Goal: Task Accomplishment & Management: Complete application form

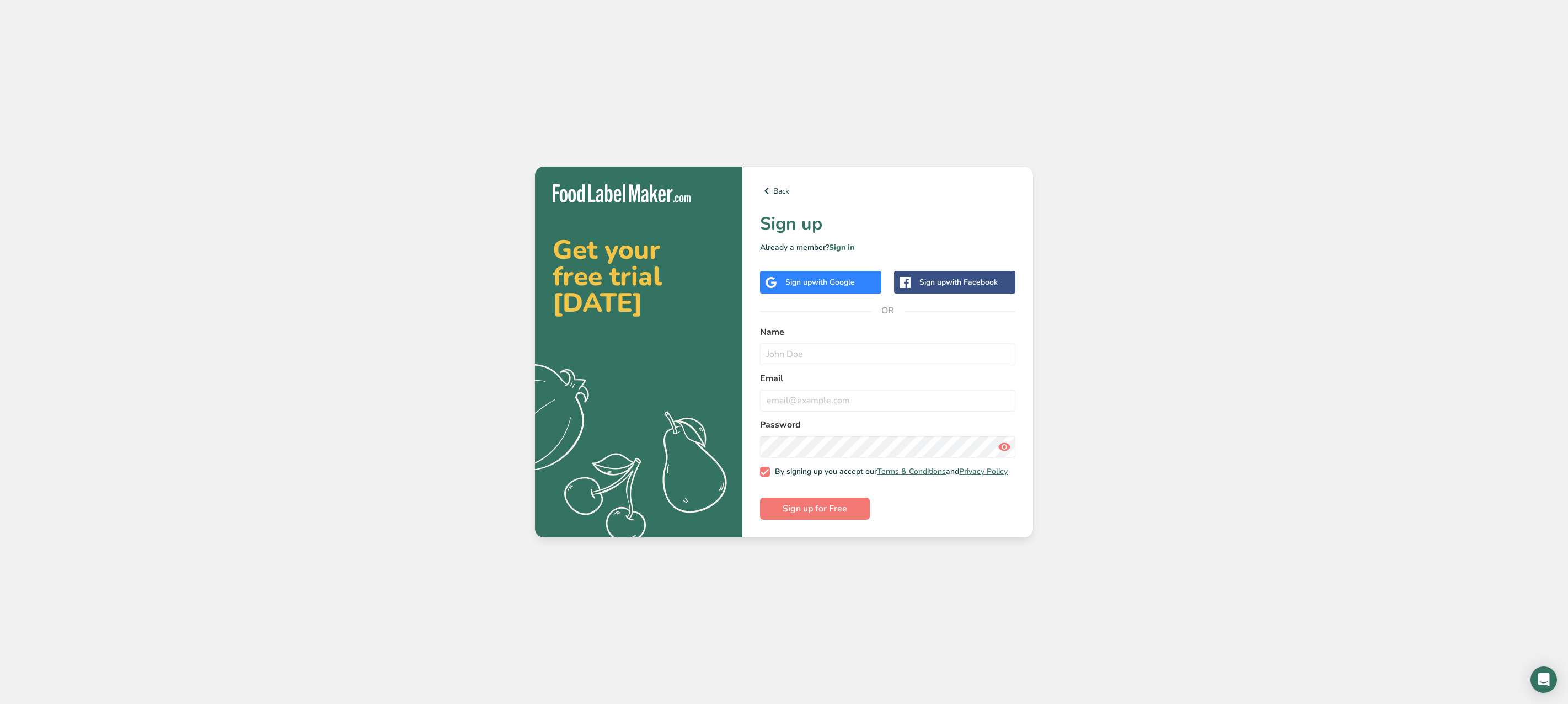
click at [820, 285] on div "Sign up with Google" at bounding box center [820, 282] width 121 height 22
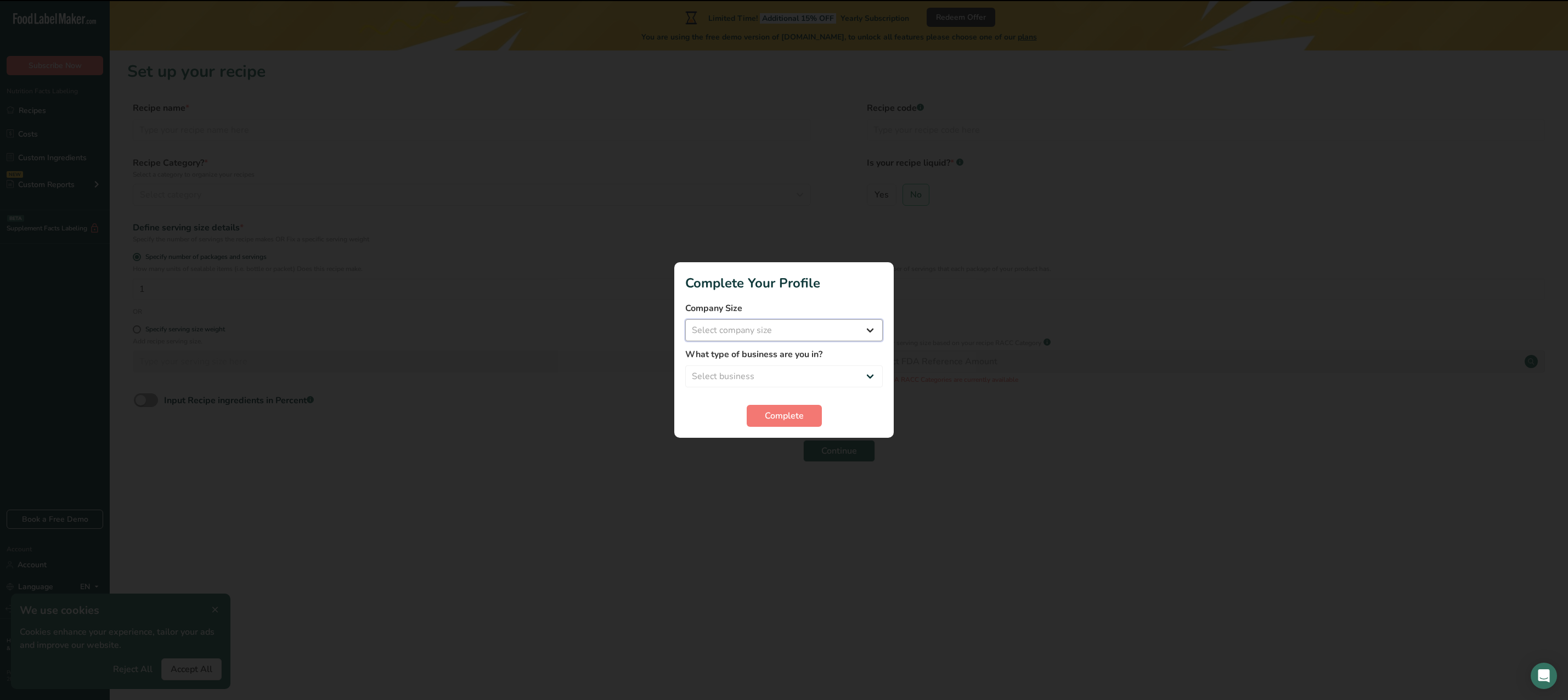
click at [787, 322] on select "Select company size Fewer than 10 Employees 10 to 50 Employees 51 to 500 Employ…" at bounding box center [784, 330] width 197 height 22
select select "1"
click at [685, 319] on select "Select company size Fewer than 10 Employees 10 to 50 Employees 51 to 500 Employ…" at bounding box center [784, 330] width 197 height 22
click at [793, 364] on div "What type of business are you in? Select business Packaged Food Manufacturer Re…" at bounding box center [784, 367] width 197 height 39
click at [791, 374] on select "Select business Packaged Food Manufacturer Restaurant & Cafe Bakery Meal Plans …" at bounding box center [784, 376] width 197 height 22
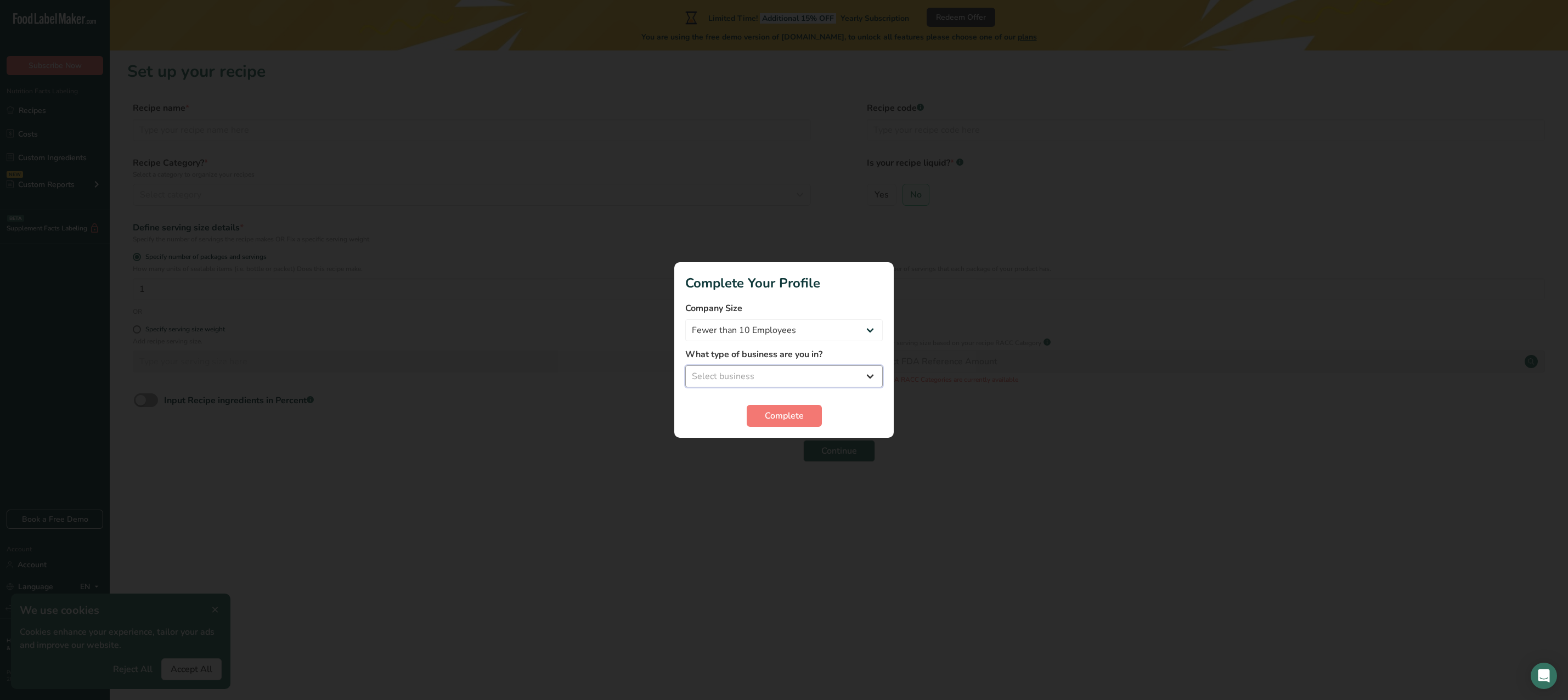
select select "6"
click at [685, 365] on select "Select business Packaged Food Manufacturer Restaurant & Cafe Bakery Meal Plans …" at bounding box center [784, 376] width 197 height 22
click at [798, 418] on span "Complete" at bounding box center [784, 416] width 39 height 13
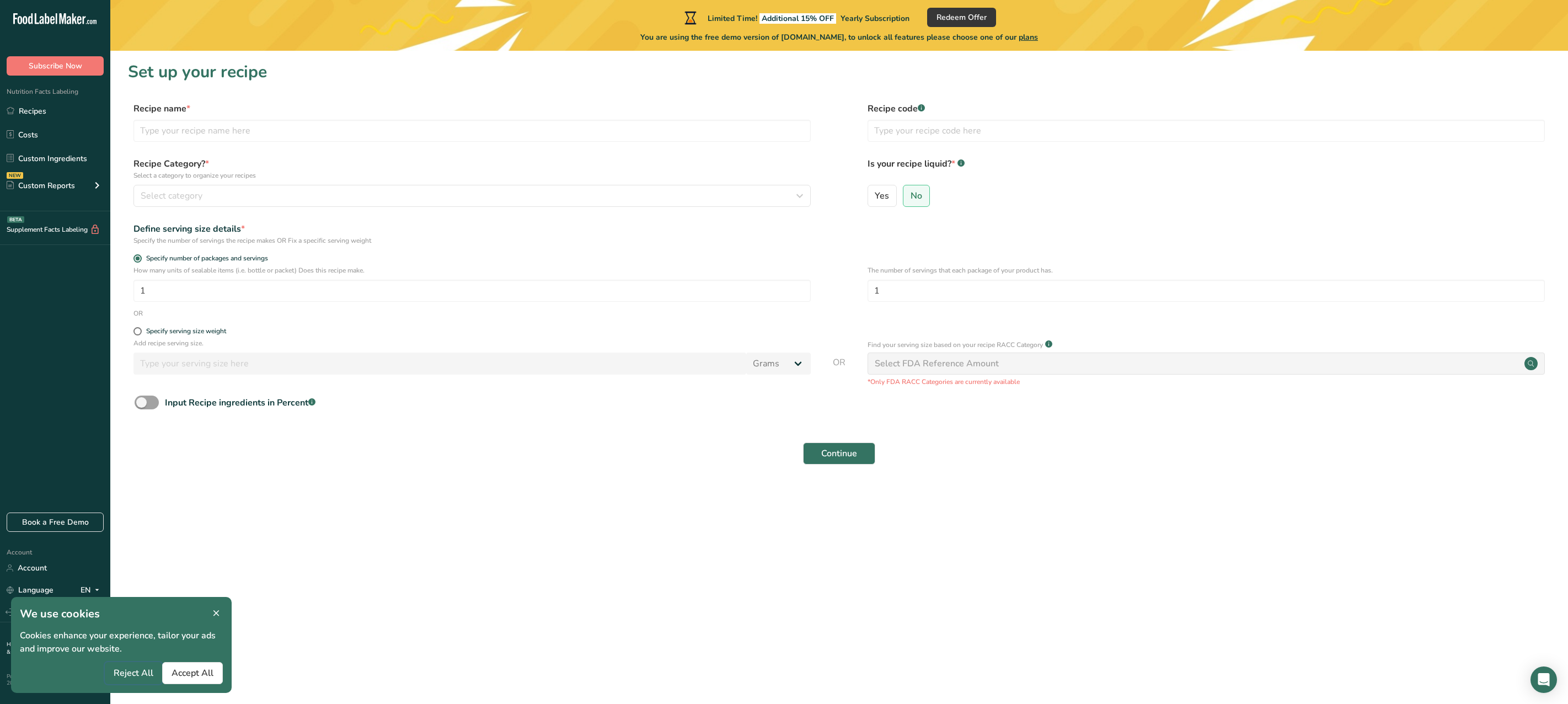
click at [129, 673] on span "Reject All" at bounding box center [133, 673] width 39 height 13
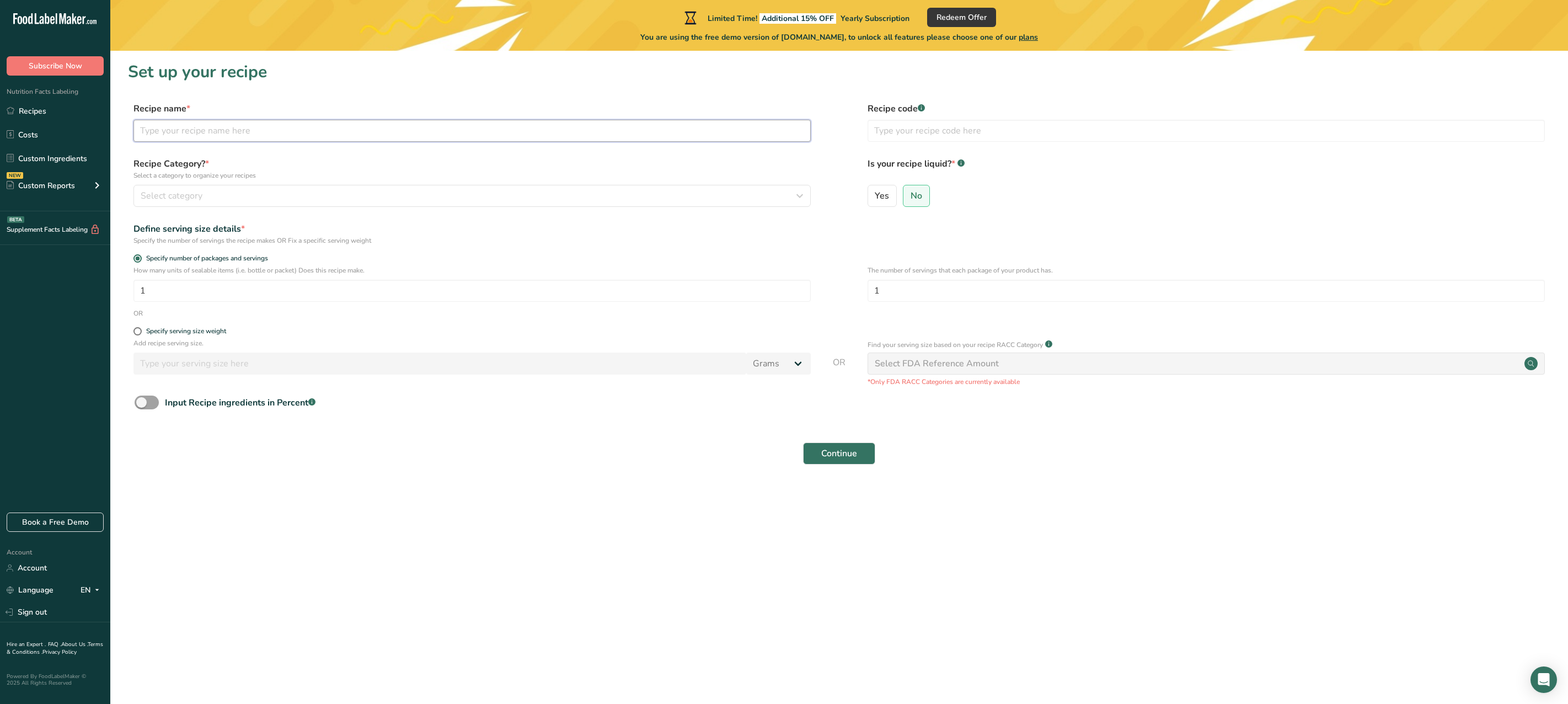
click at [213, 125] on input "text" at bounding box center [472, 131] width 677 height 22
click at [44, 116] on link "Recipes" at bounding box center [55, 111] width 110 height 21
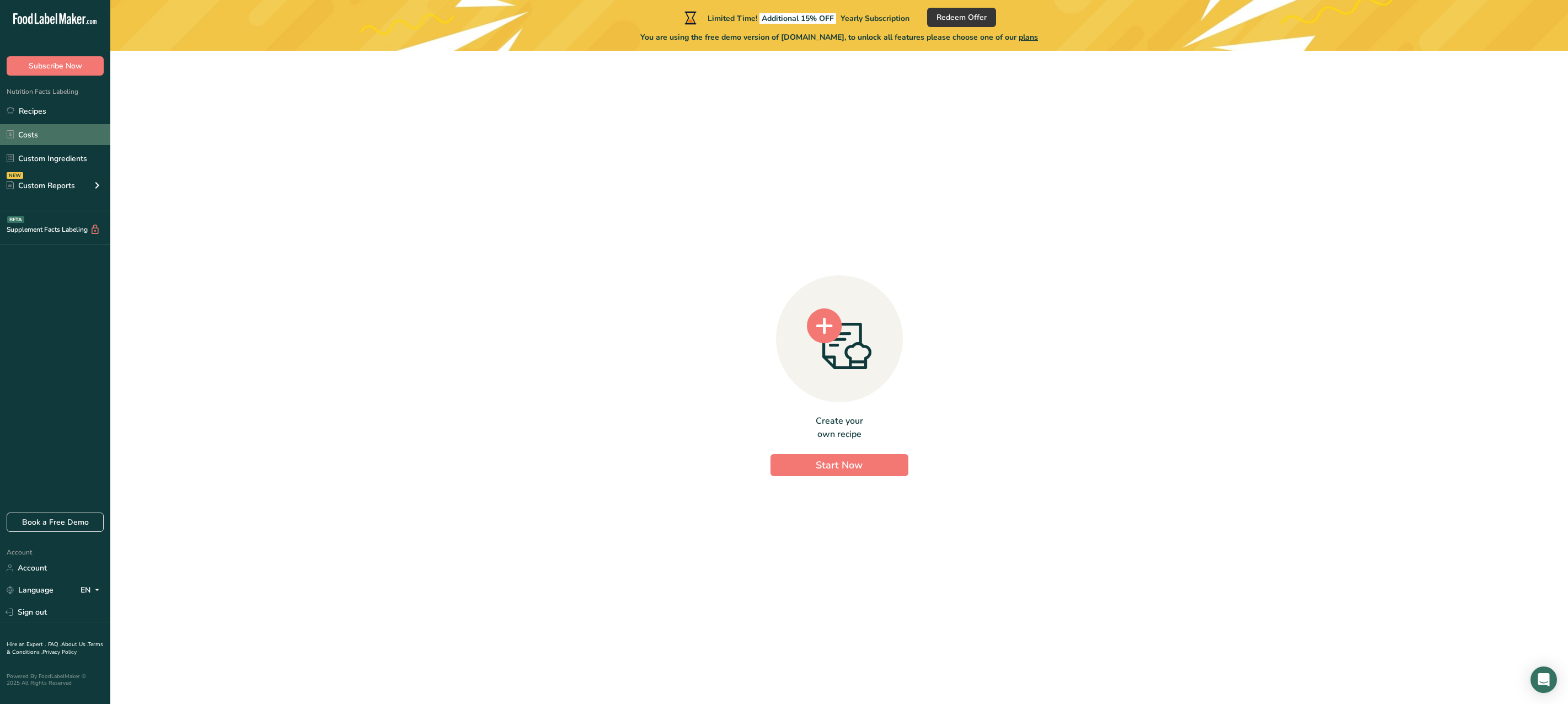
click at [53, 138] on link "Costs" at bounding box center [55, 135] width 110 height 21
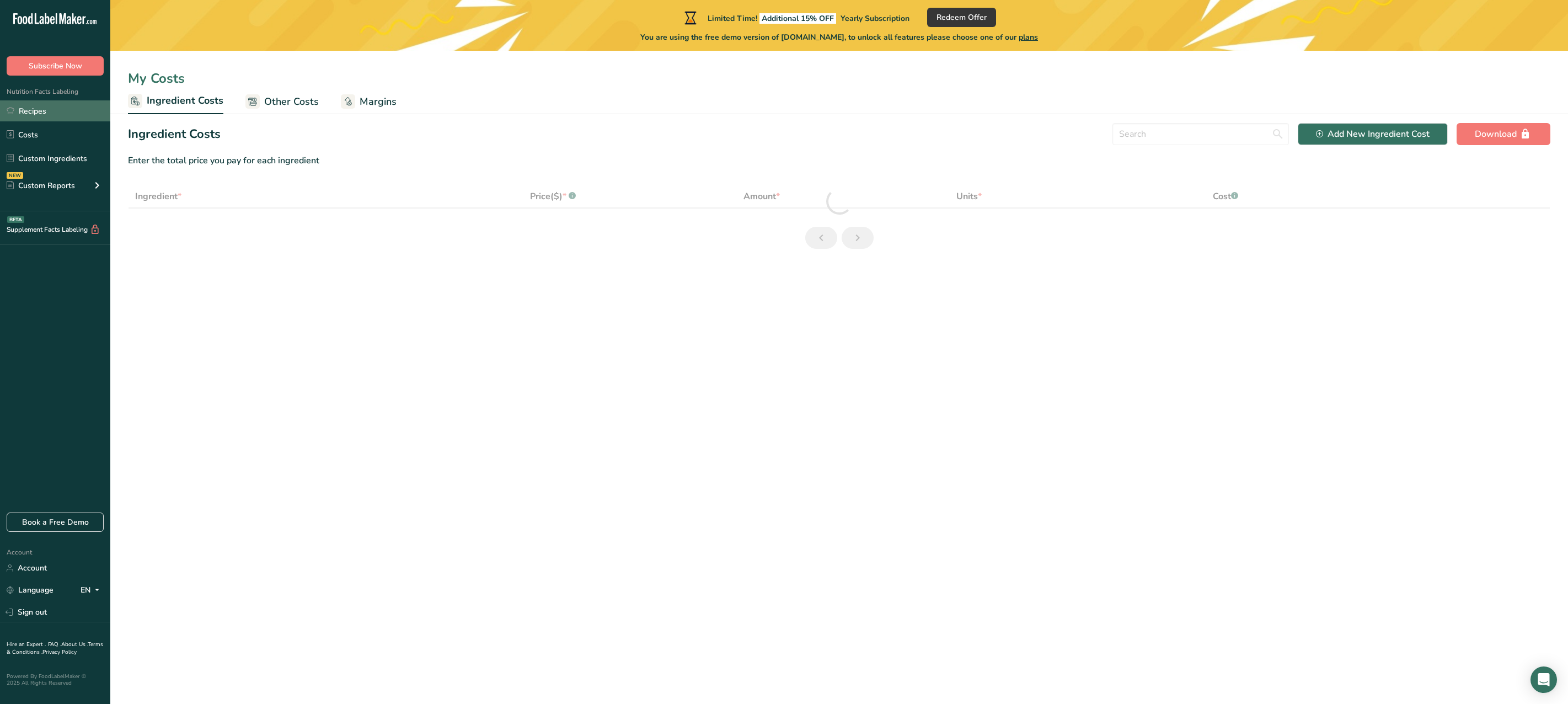
select select "1"
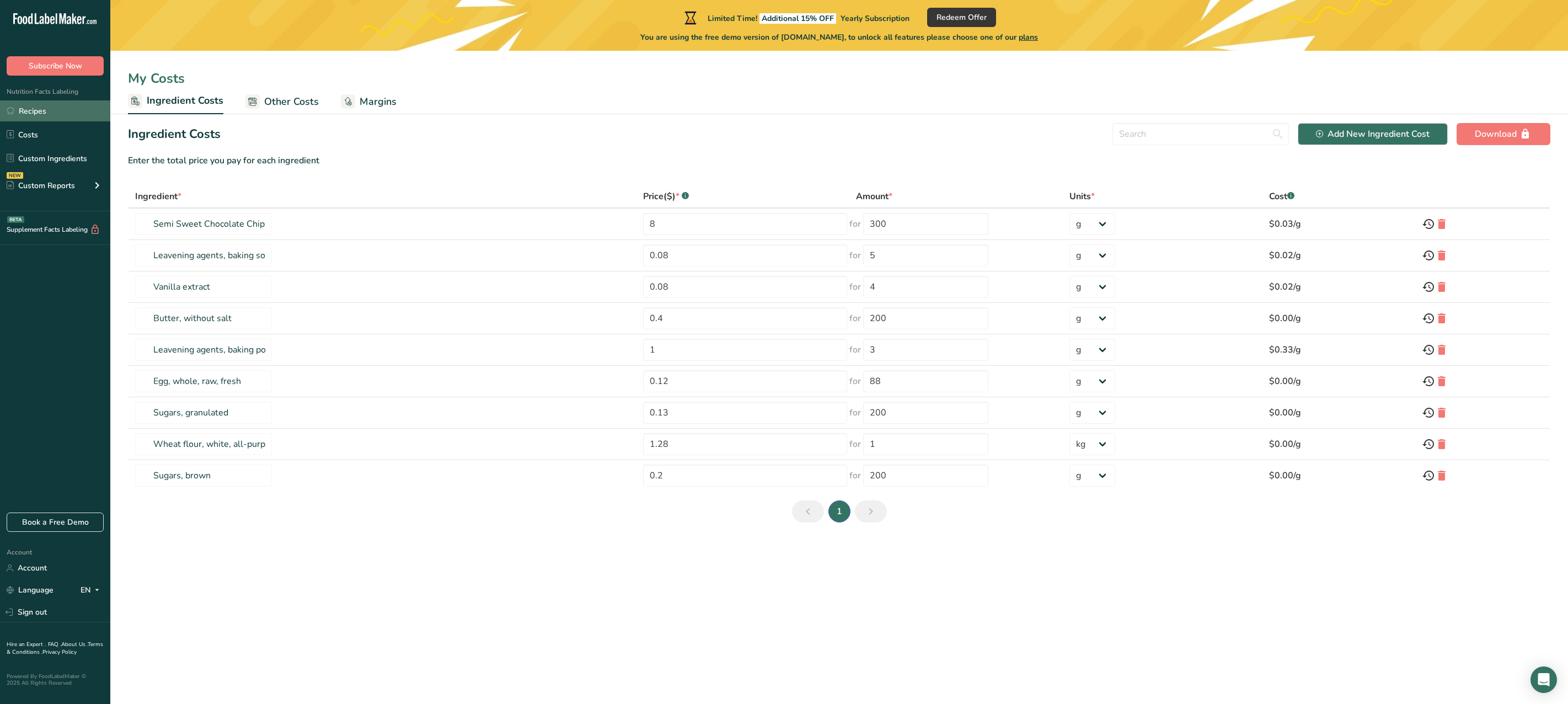
click at [69, 107] on link "Recipes" at bounding box center [55, 111] width 110 height 21
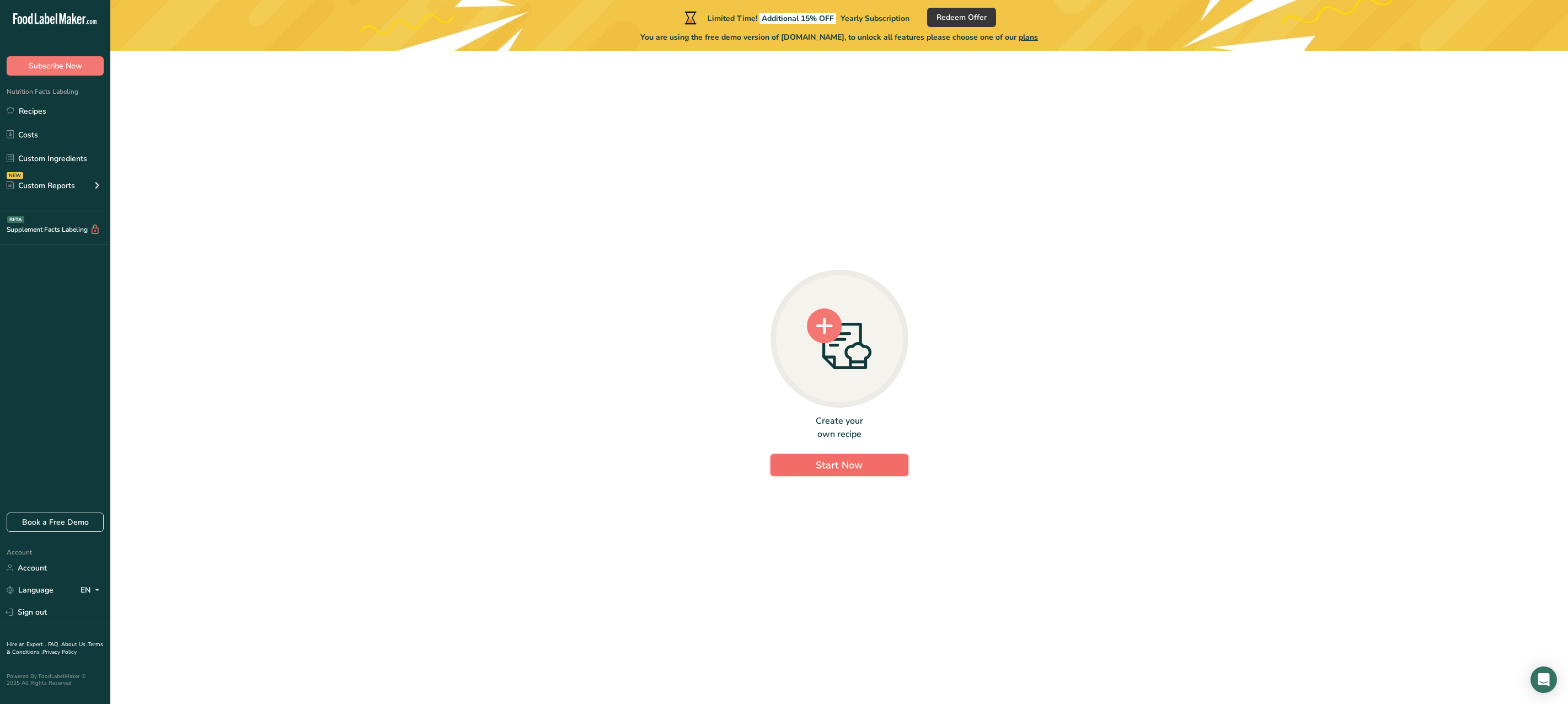
click at [832, 465] on span "Start Now" at bounding box center [839, 465] width 47 height 13
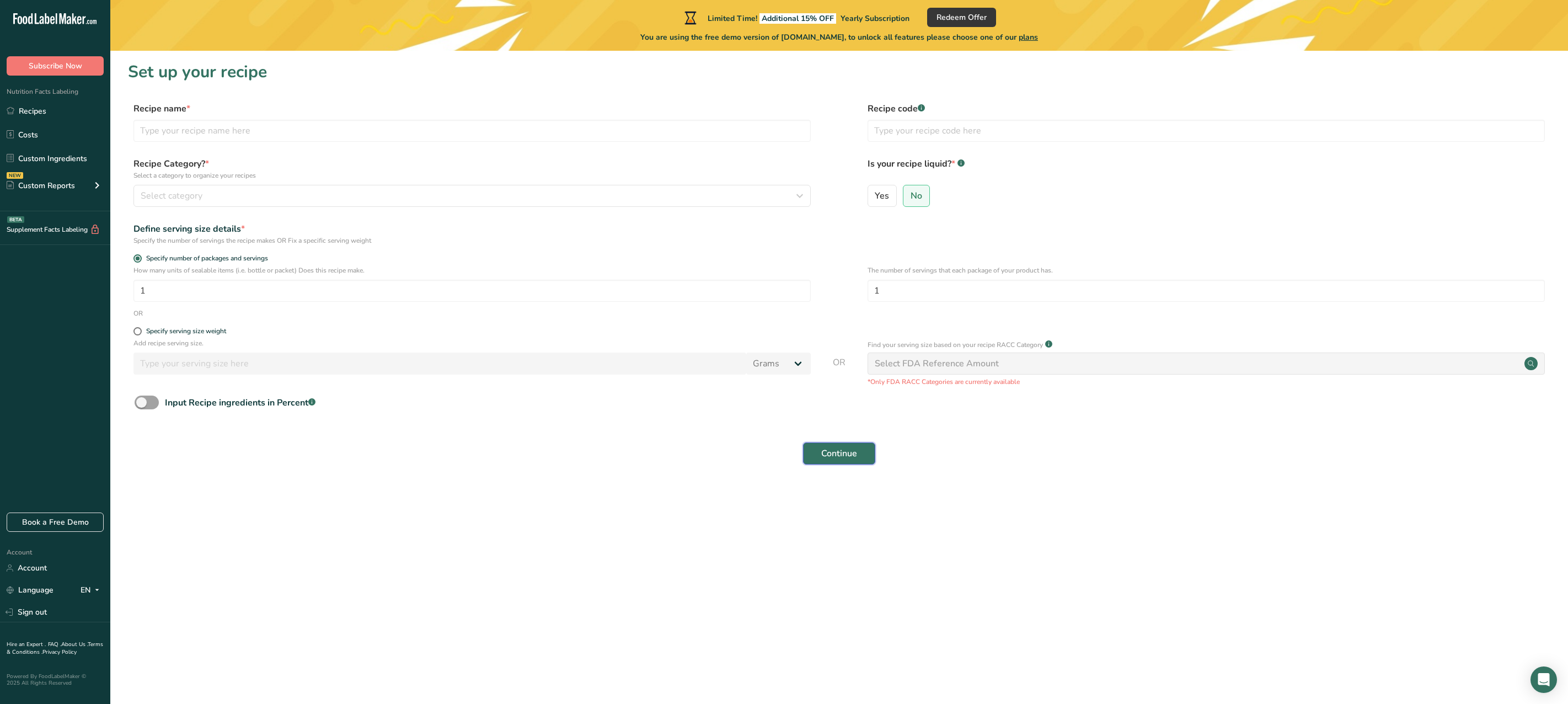
click at [850, 453] on span "Continue" at bounding box center [839, 453] width 36 height 13
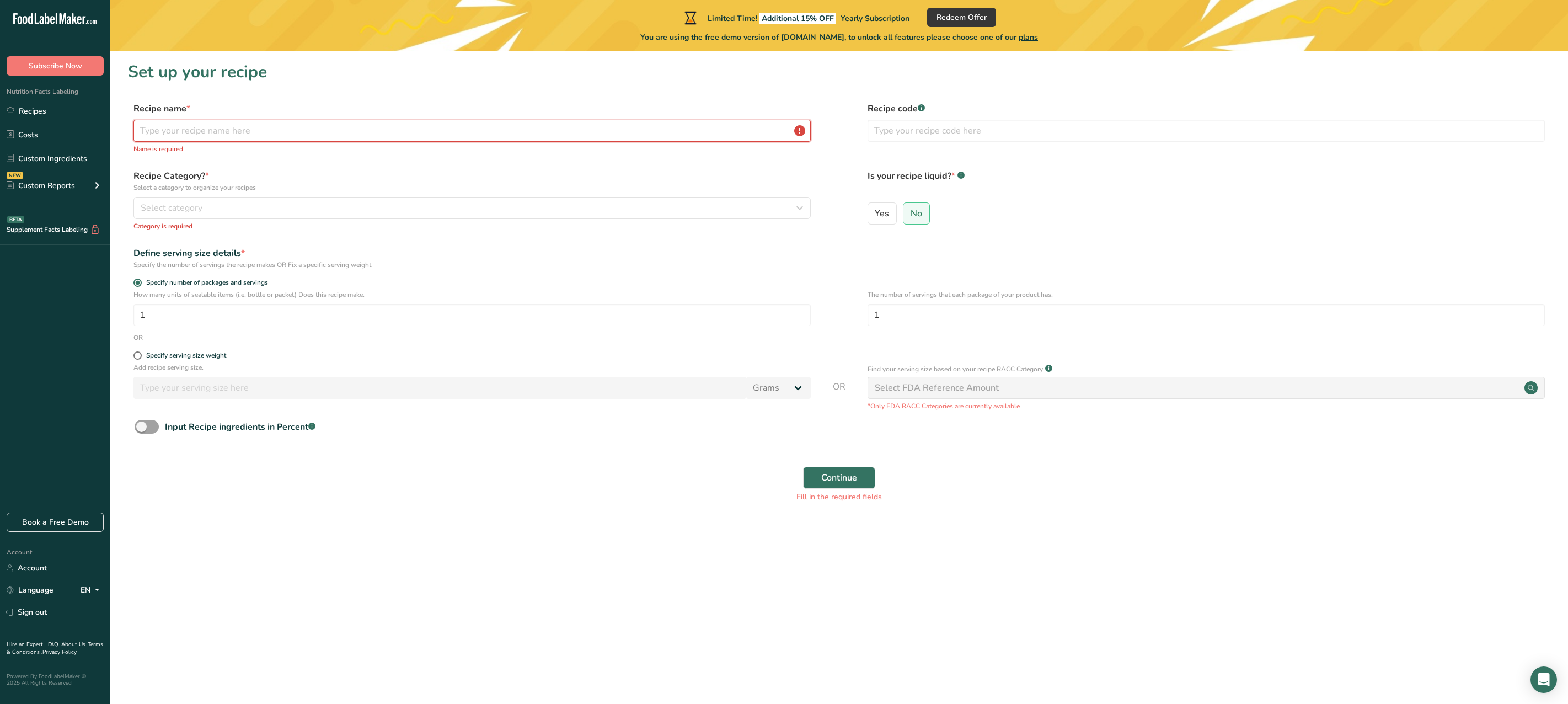
click at [321, 129] on input "text" at bounding box center [472, 131] width 677 height 22
click at [204, 210] on div "Select category" at bounding box center [468, 208] width 656 height 13
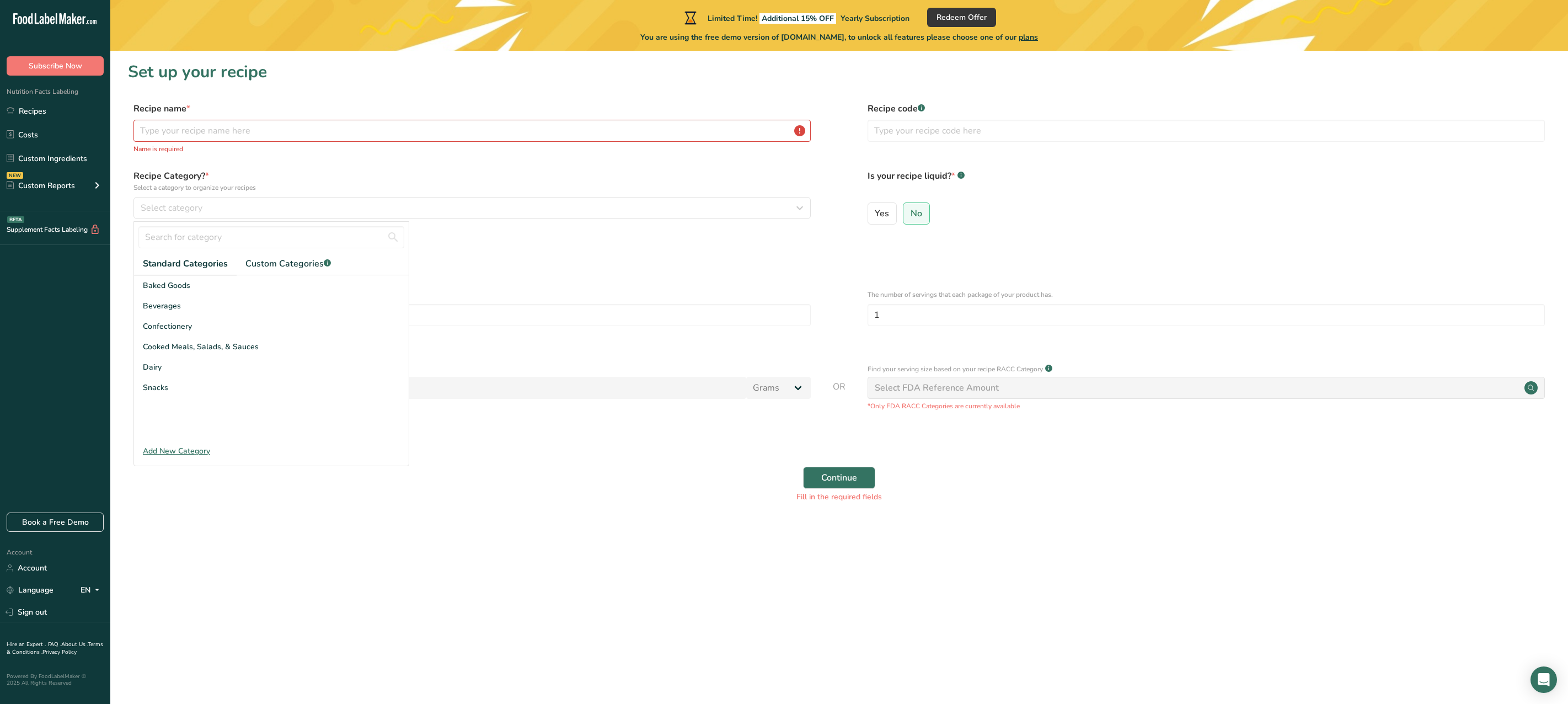
click at [308, 156] on div "Recipe name * Name is required Recipe code .a-a{fill:#347362;}.b-a{fill:#fff;}" at bounding box center [839, 131] width 1422 height 59
